Goal: Task Accomplishment & Management: Use online tool/utility

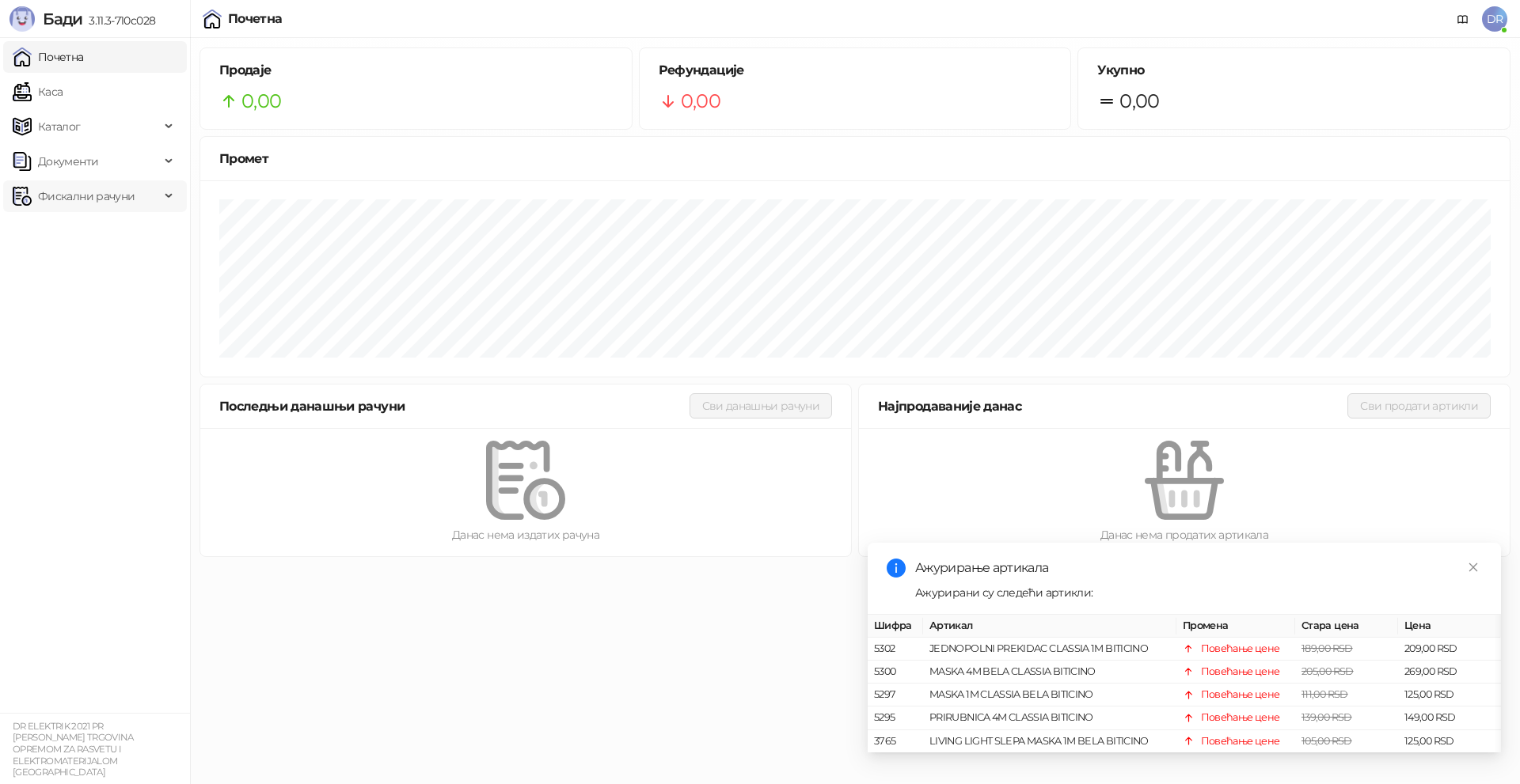
click at [97, 193] on span "Фискални рачуни" at bounding box center [86, 196] width 96 height 32
click at [115, 235] on link "Издати рачуни" at bounding box center [71, 231] width 106 height 32
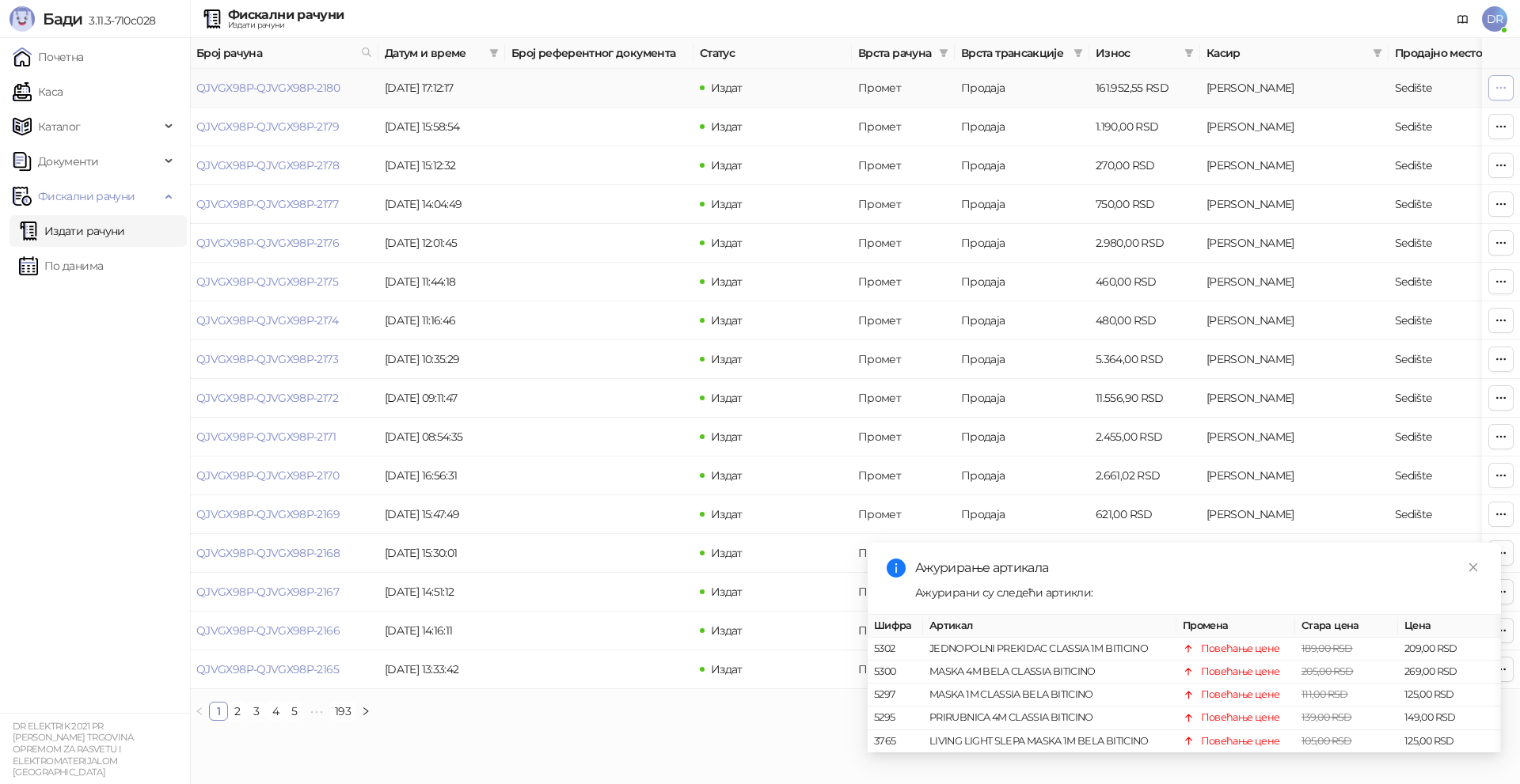
click at [1506, 79] on button "button" at bounding box center [1500, 87] width 25 height 25
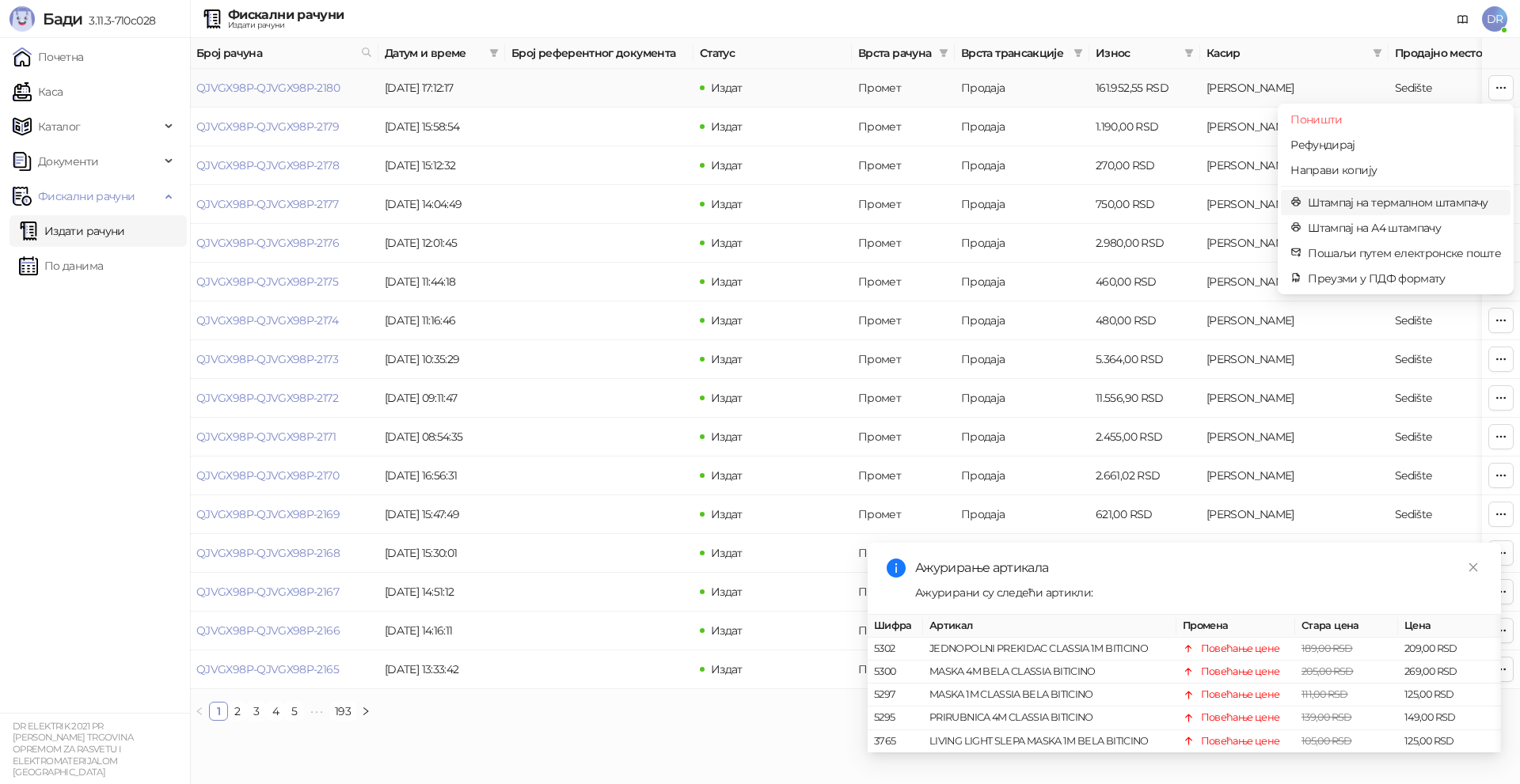
click at [1379, 208] on span "Штампај на термалном штампачу" at bounding box center [1404, 202] width 193 height 18
